Goal: Information Seeking & Learning: Learn about a topic

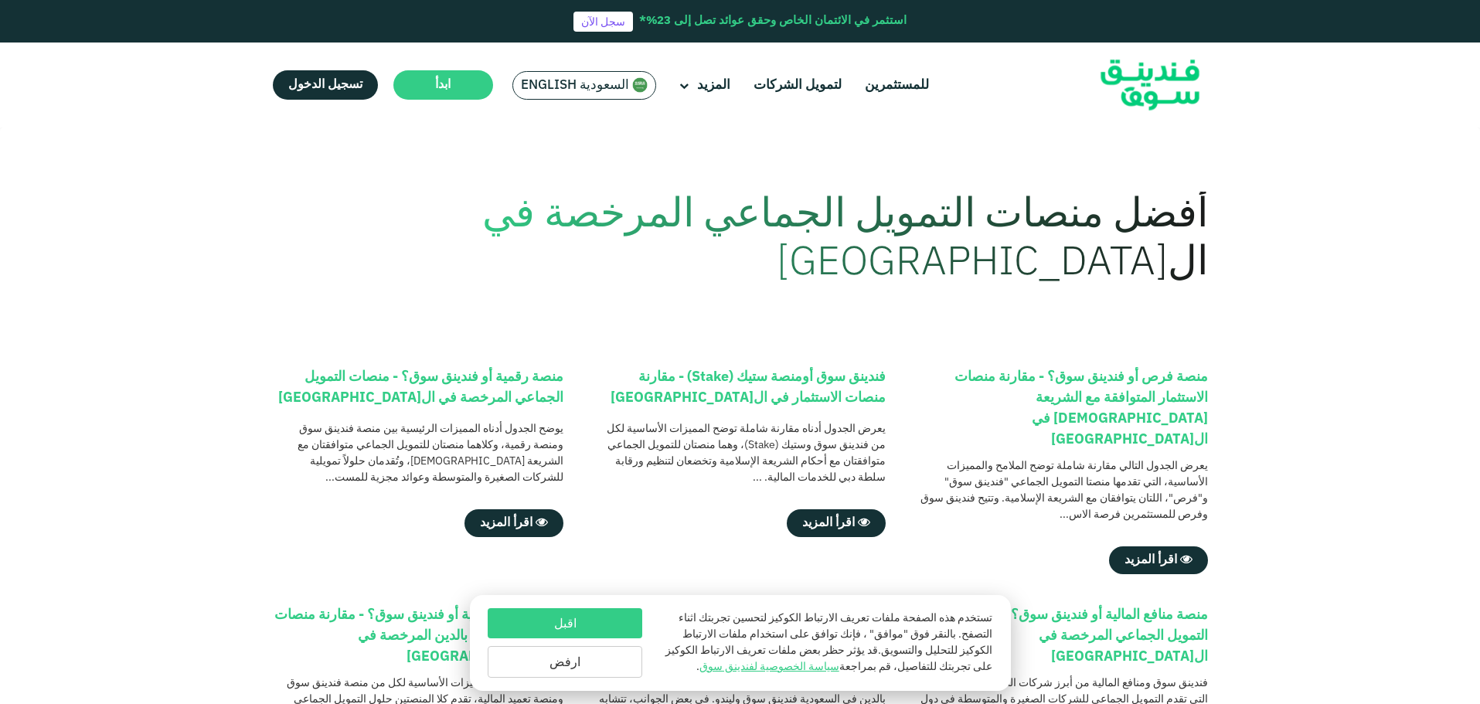
click at [538, 88] on span "السعودية English" at bounding box center [575, 85] width 108 height 18
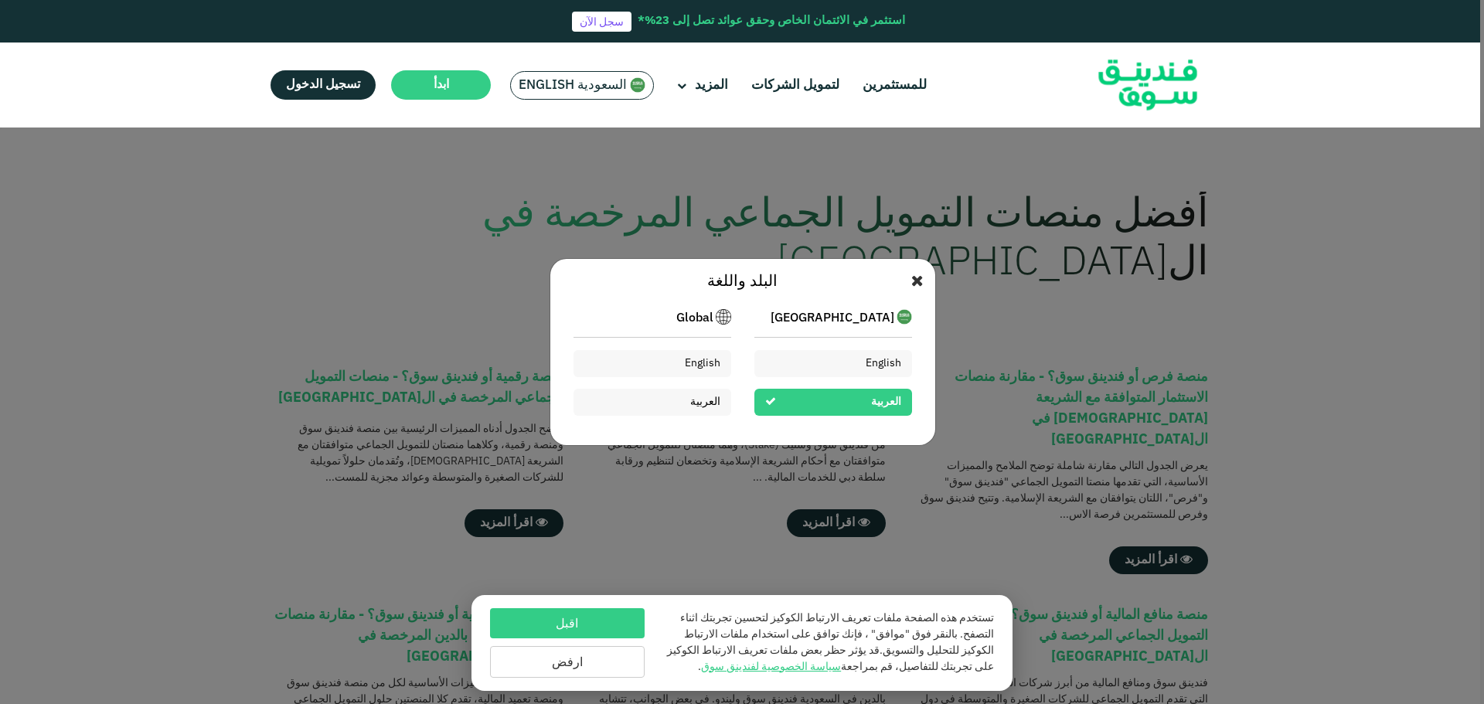
click at [913, 291] on span at bounding box center [917, 281] width 12 height 23
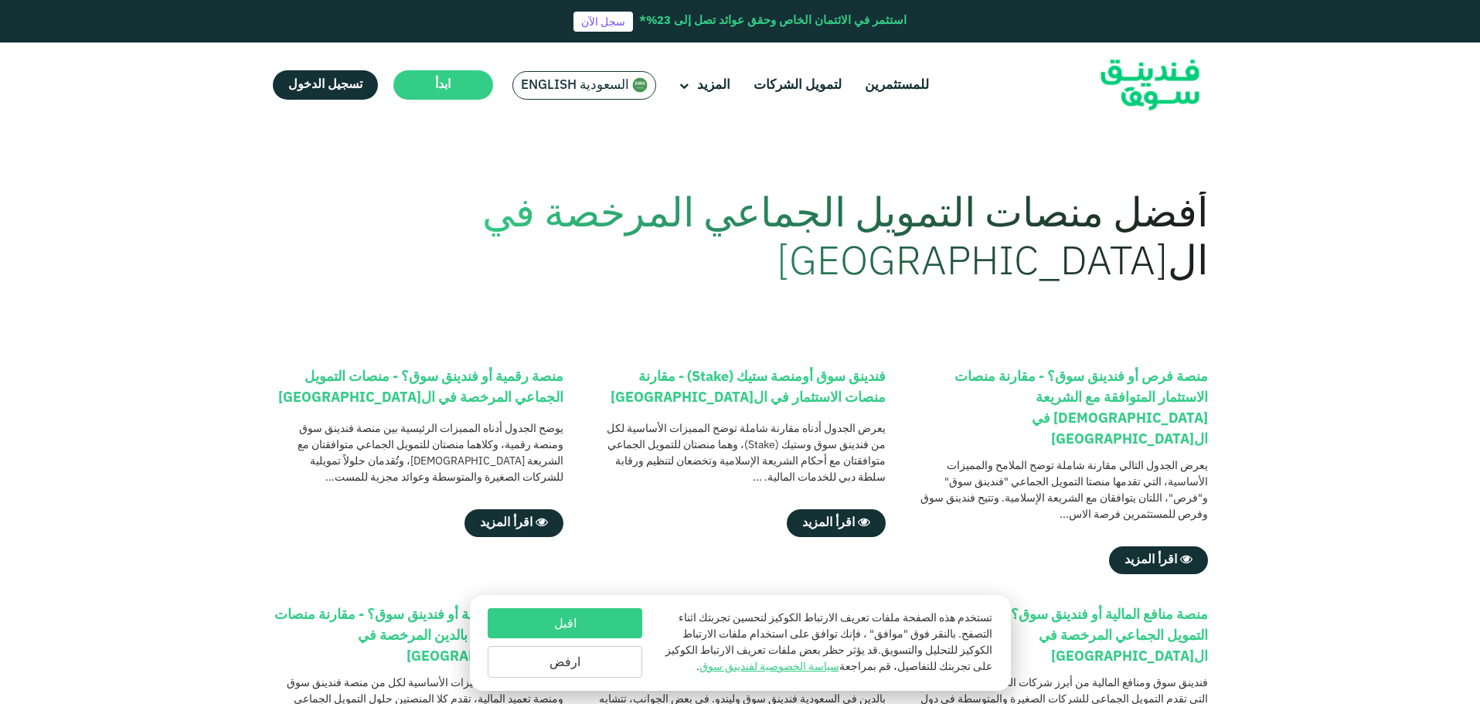
click at [534, 94] on div "السعودية English" at bounding box center [584, 85] width 144 height 29
click at [539, 87] on span "السعودية English" at bounding box center [575, 85] width 108 height 18
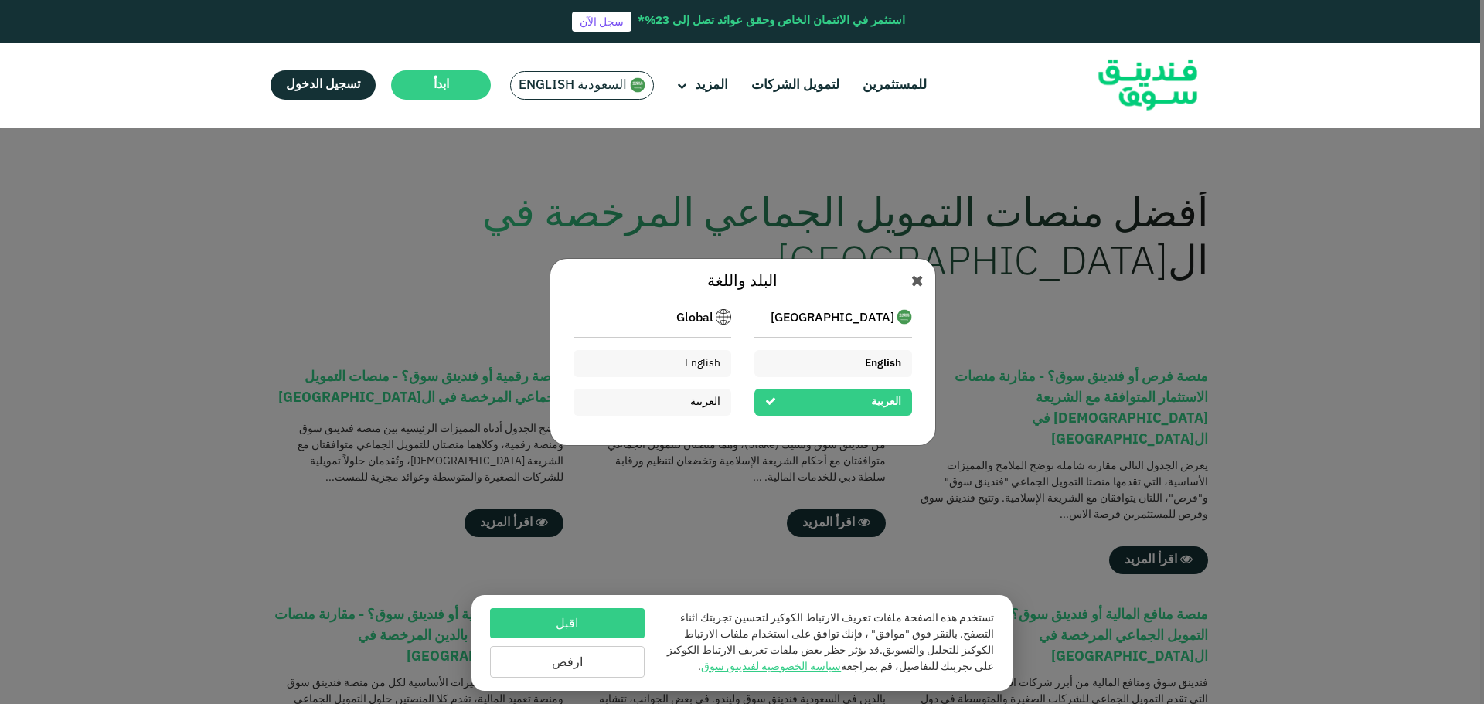
click at [770, 368] on div "English" at bounding box center [833, 363] width 158 height 27
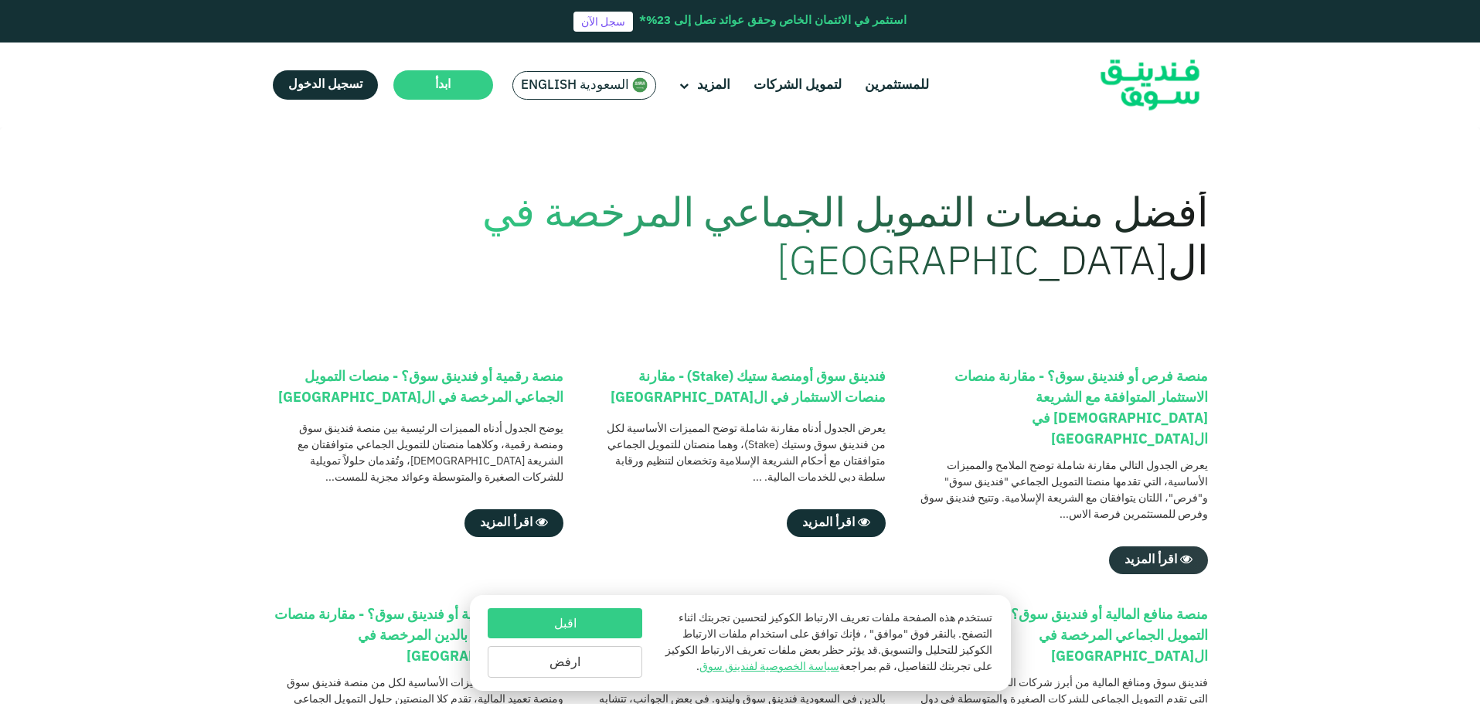
click at [1167, 554] on span "اقرأ المزيد" at bounding box center [1150, 560] width 53 height 12
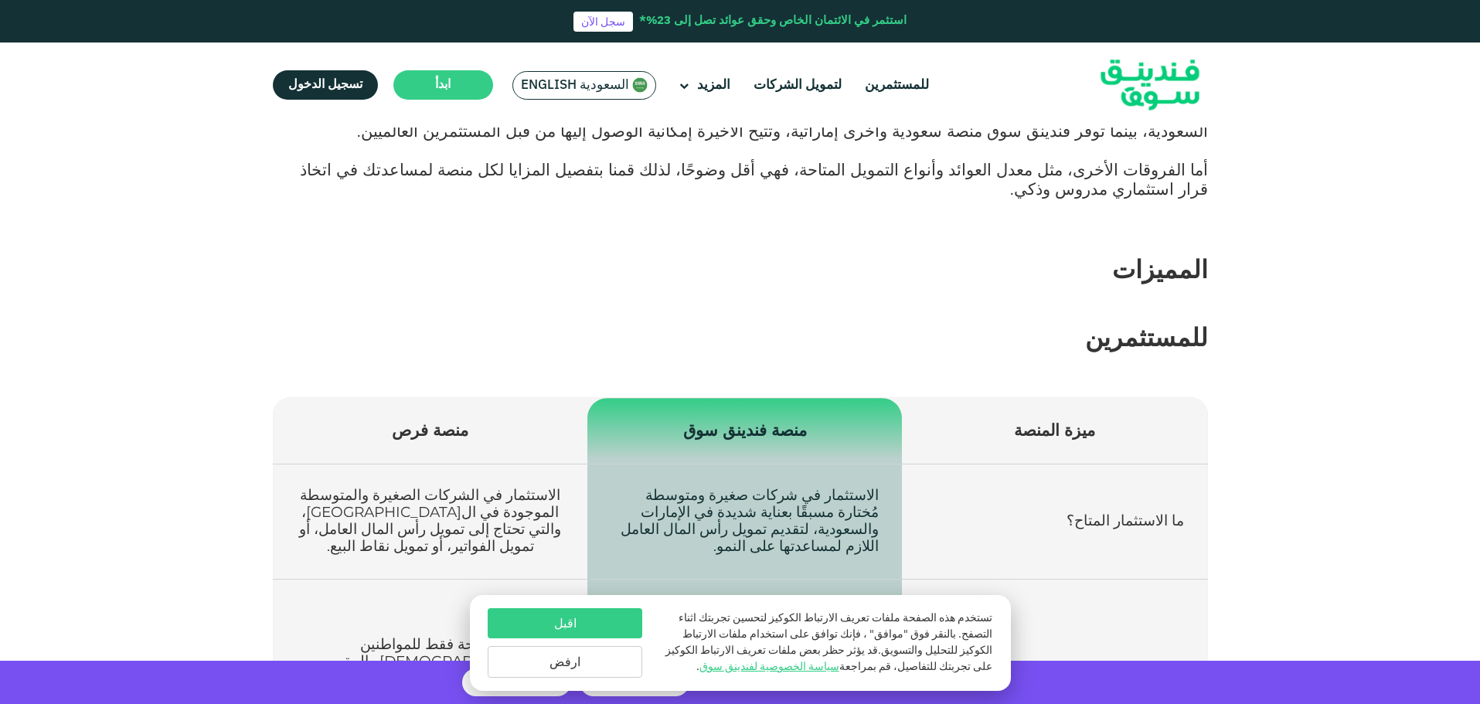
scroll to position [464, 0]
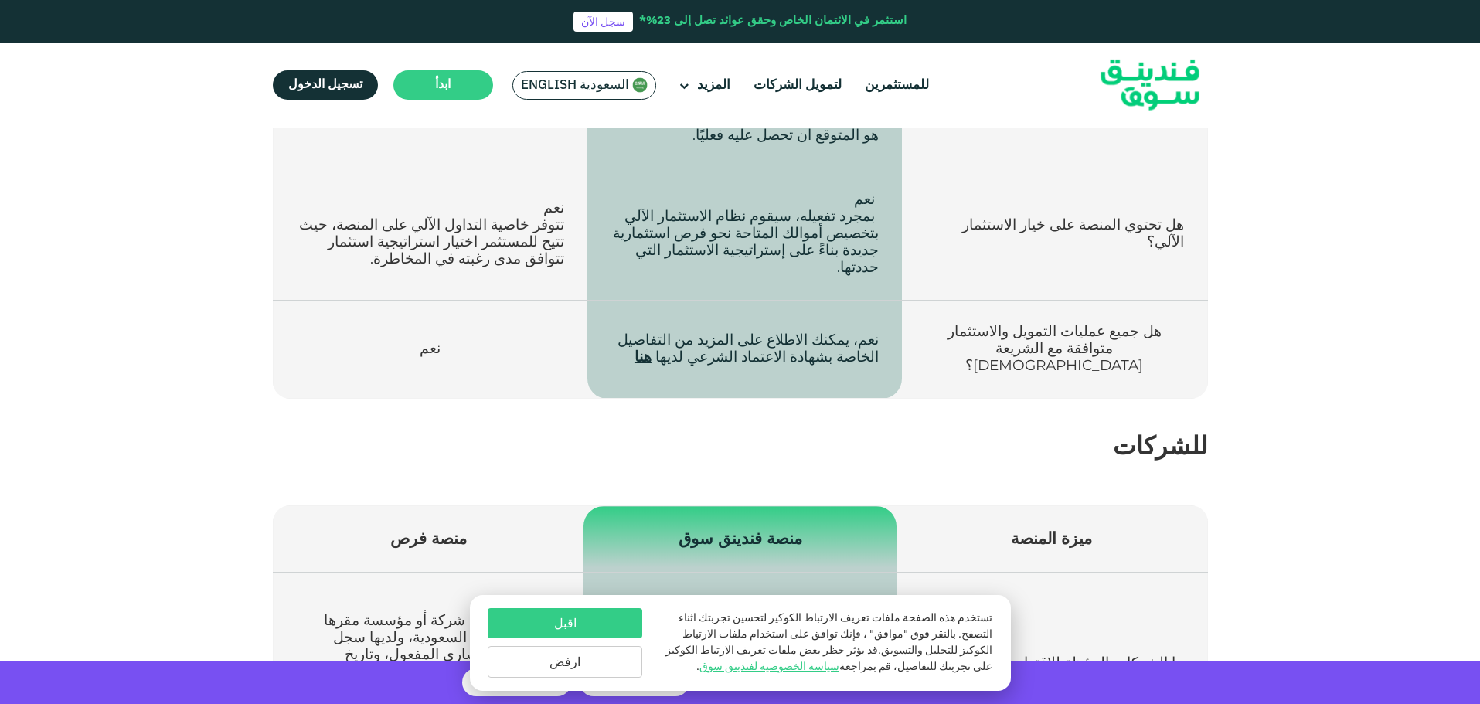
click at [627, 621] on button "اقبل" at bounding box center [565, 623] width 155 height 30
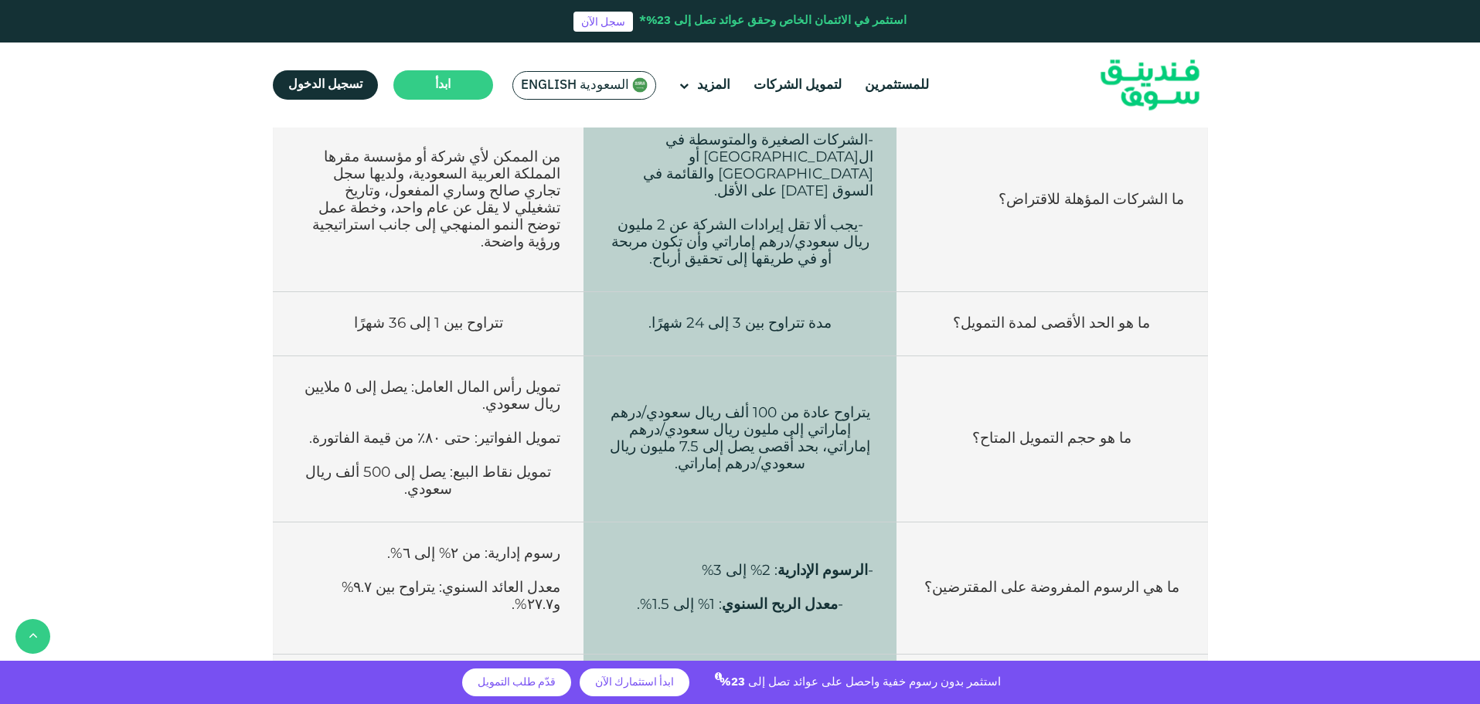
scroll to position [1854, 0]
